Goal: Information Seeking & Learning: Find specific fact

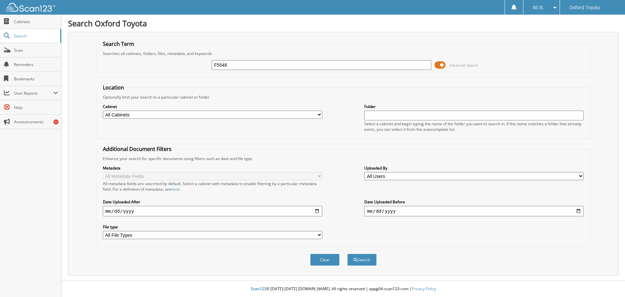
type input "F5548"
click at [347, 254] on button "Search" at bounding box center [361, 260] width 29 height 12
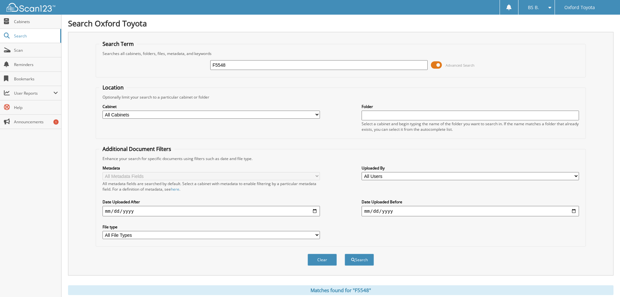
click at [439, 65] on span at bounding box center [436, 65] width 11 height 10
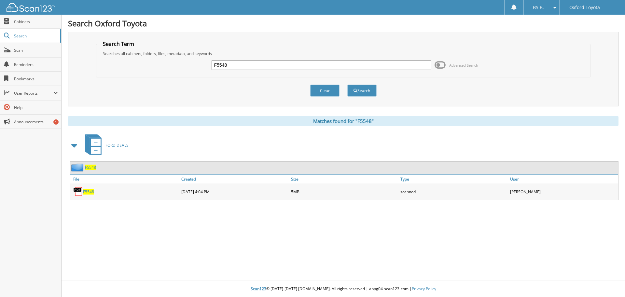
click at [87, 192] on span "F5548" at bounding box center [88, 192] width 11 height 6
